Goal: Check status: Check status

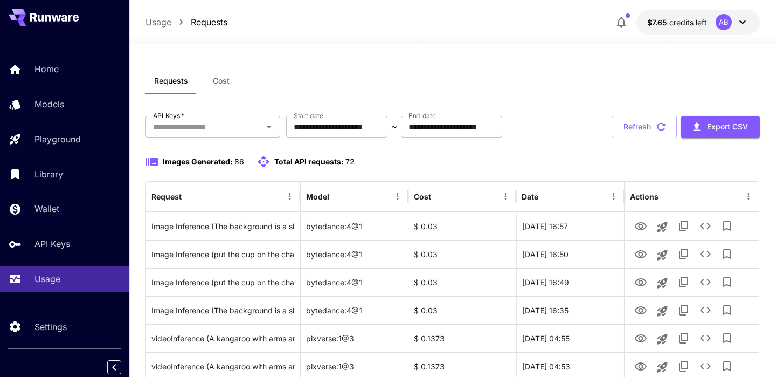
scroll to position [4, 0]
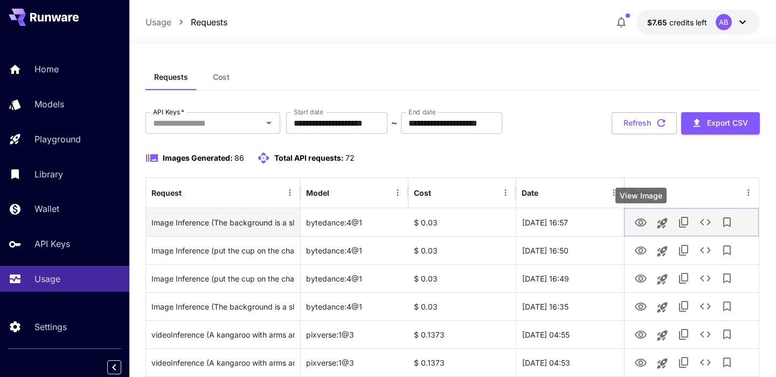
click at [641, 227] on icon "View Image" at bounding box center [641, 222] width 13 height 13
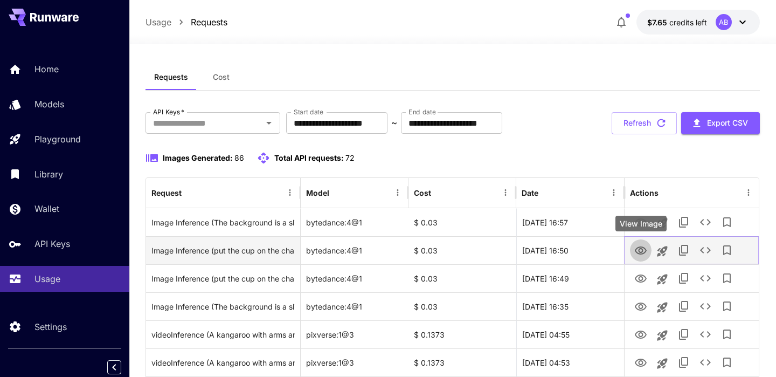
click at [645, 254] on icon "View Image" at bounding box center [641, 250] width 13 height 13
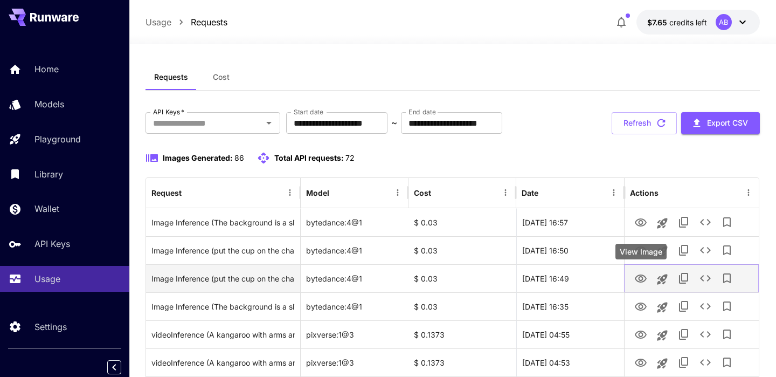
click at [639, 278] on icon "View Image" at bounding box center [641, 278] width 12 height 8
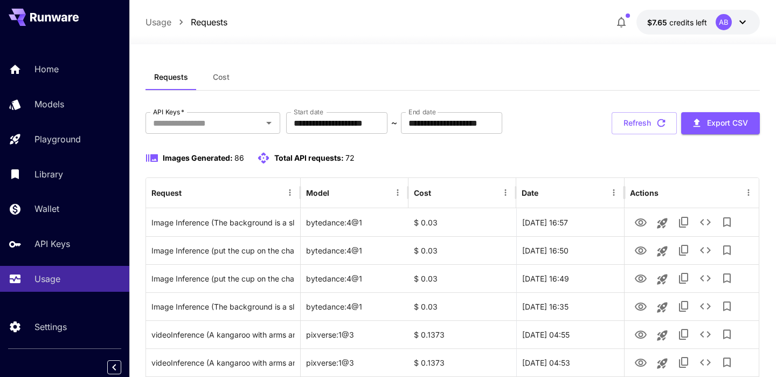
click at [631, 122] on button "Refresh" at bounding box center [644, 123] width 65 height 22
click at [225, 77] on span "Cost" at bounding box center [221, 77] width 17 height 10
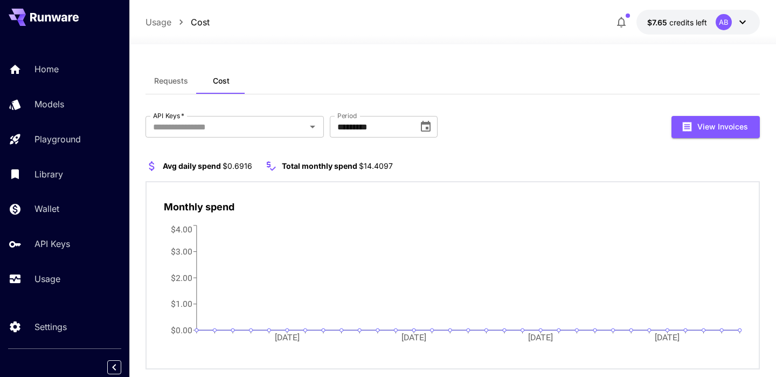
click at [178, 80] on span "Requests" at bounding box center [171, 81] width 34 height 10
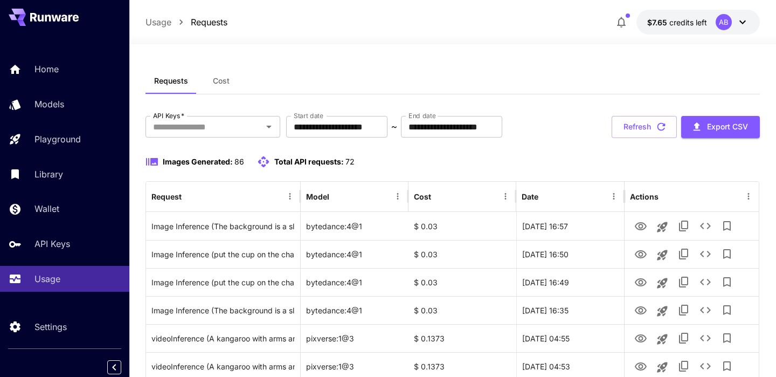
drag, startPoint x: 636, startPoint y: 119, endPoint x: 634, endPoint y: 94, distance: 24.9
click at [636, 119] on button "Refresh" at bounding box center [644, 127] width 65 height 22
click at [651, 128] on button "Refresh" at bounding box center [644, 127] width 65 height 22
click at [649, 121] on button "Refresh" at bounding box center [644, 127] width 65 height 22
